Goal: Task Accomplishment & Management: Manage account settings

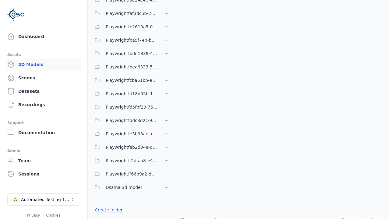
click at [107, 210] on link "Create folder" at bounding box center [109, 210] width 28 height 6
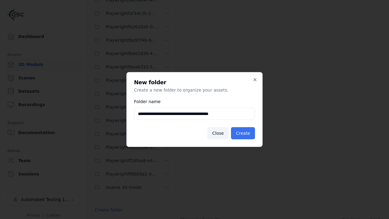
type input "**********"
click at [244, 133] on button "Create" at bounding box center [243, 133] width 24 height 12
